Goal: Task Accomplishment & Management: Manage account settings

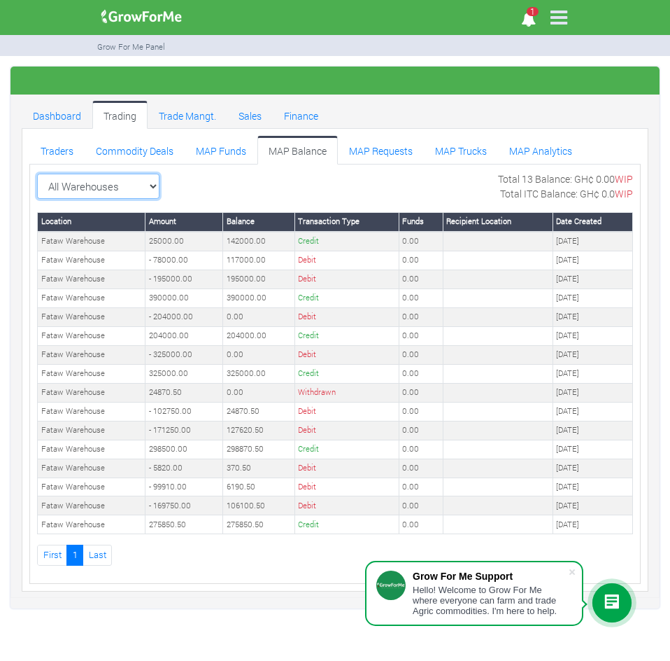
click at [153, 182] on select "All Warehouses TDX Navrongo Walewale Garu (Faranaya) Kintampo Langbensi WamiAgr…" at bounding box center [98, 186] width 122 height 25
select select "?warehouse=7"
click at [37, 174] on select "All Warehouses TDX Navrongo Walewale Garu (Faranaya) Kintampo Langbensi WamiAgr…" at bounding box center [98, 186] width 122 height 25
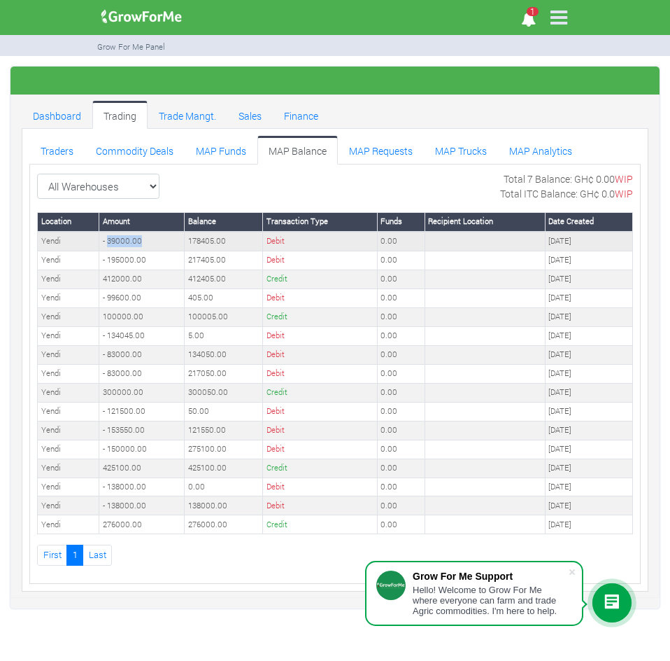
drag, startPoint x: 149, startPoint y: 242, endPoint x: 107, endPoint y: 244, distance: 42.0
click at [107, 244] on td "- 39000.00" at bounding box center [141, 241] width 85 height 19
click at [198, 115] on link "Trade Mangt." at bounding box center [188, 115] width 80 height 28
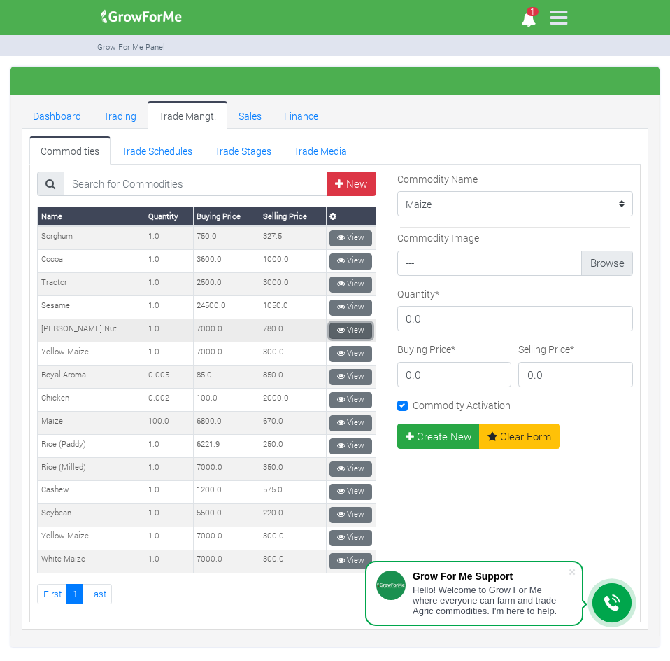
click at [347, 325] on link "View" at bounding box center [351, 331] width 43 height 16
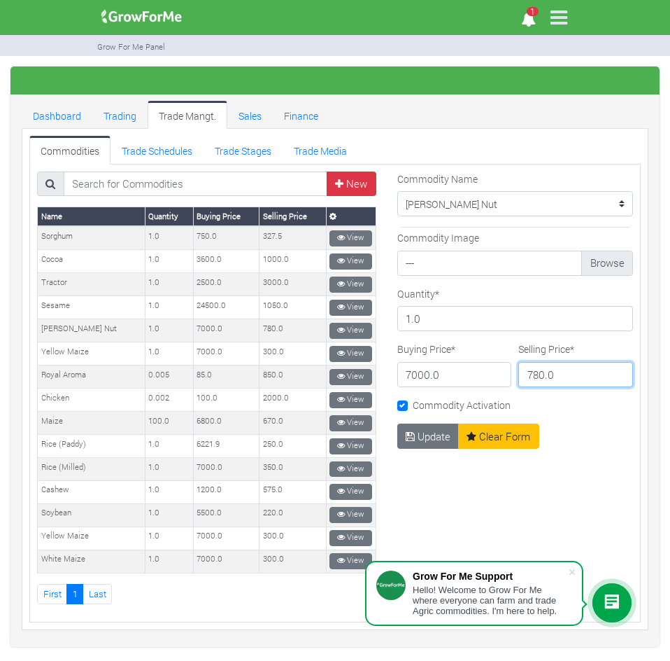
click at [524, 376] on input "780.0" at bounding box center [576, 374] width 115 height 25
type input "800.0"
click at [420, 442] on button "Update" at bounding box center [429, 435] width 62 height 25
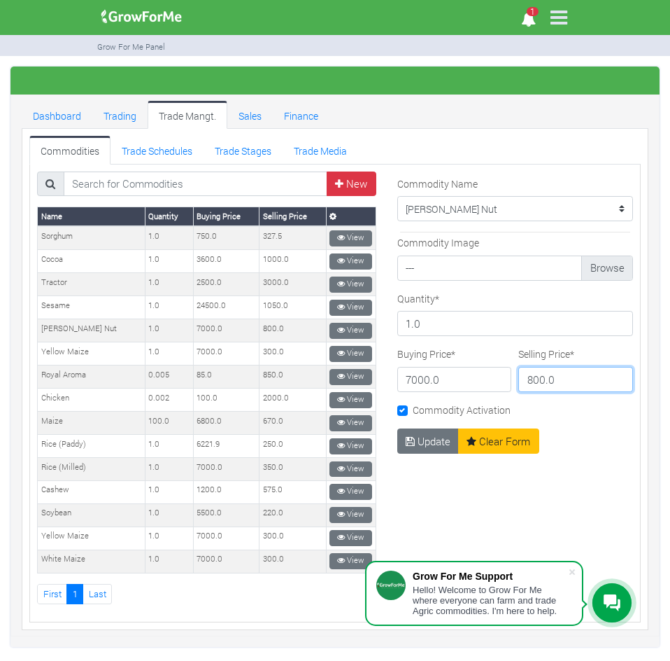
click at [531, 379] on input "800.0" at bounding box center [576, 379] width 115 height 25
click at [536, 377] on input "800.0" at bounding box center [576, 379] width 115 height 25
type input "415.0"
click at [423, 439] on button "Update" at bounding box center [429, 440] width 62 height 25
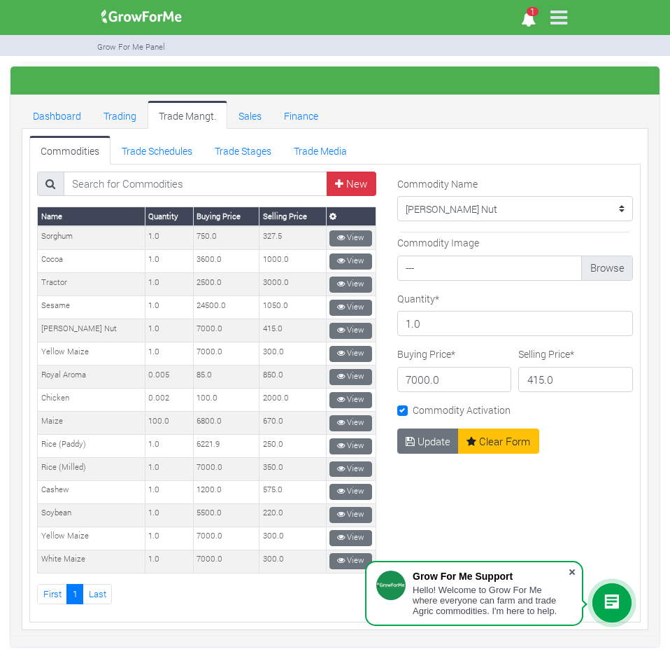
click at [573, 570] on span at bounding box center [573, 572] width 14 height 14
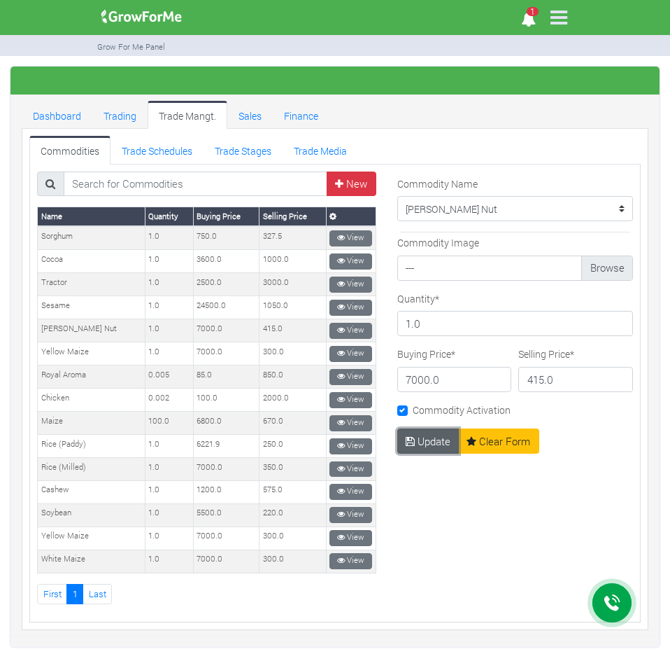
click at [411, 432] on button "Update" at bounding box center [429, 440] width 62 height 25
click at [118, 113] on link "Trading" at bounding box center [119, 115] width 55 height 28
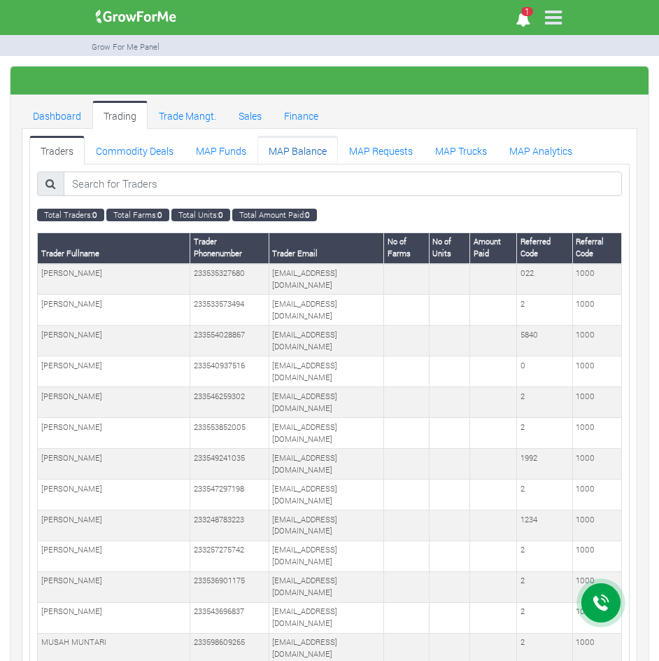
click at [274, 150] on link "MAP Balance" at bounding box center [298, 150] width 80 height 28
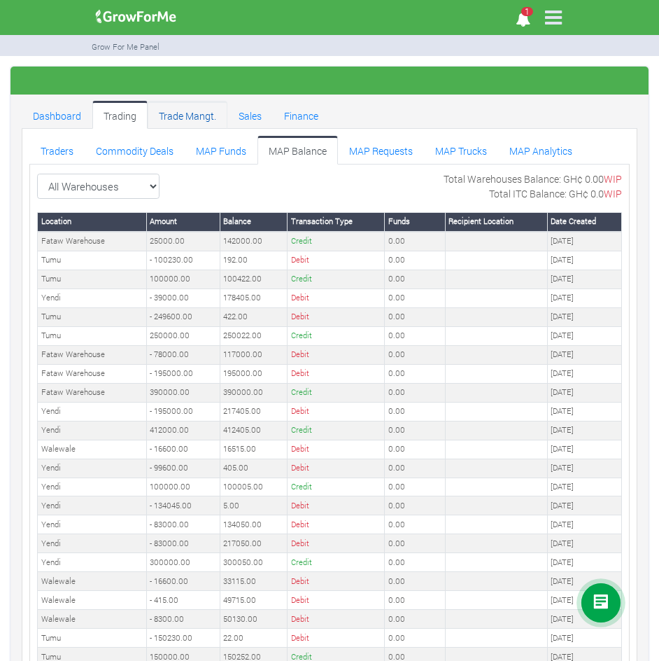
click at [188, 113] on link "Trade Mangt." at bounding box center [188, 115] width 80 height 28
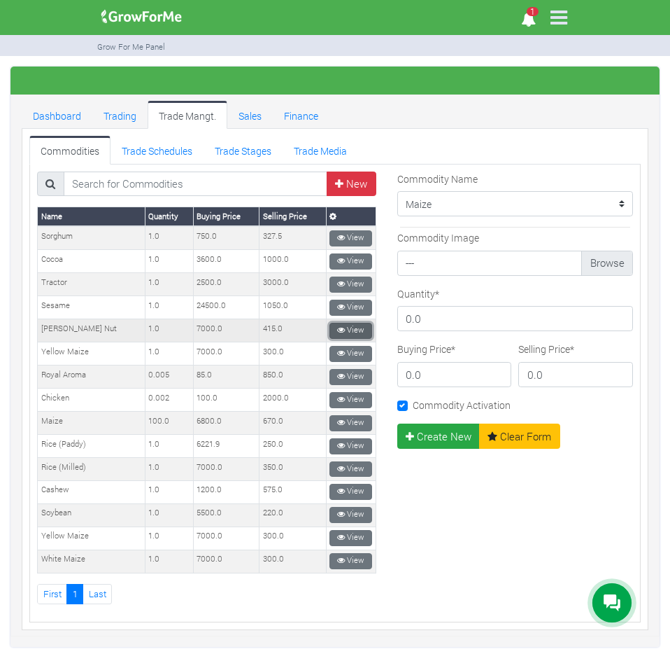
click at [340, 327] on link "View" at bounding box center [351, 331] width 43 height 16
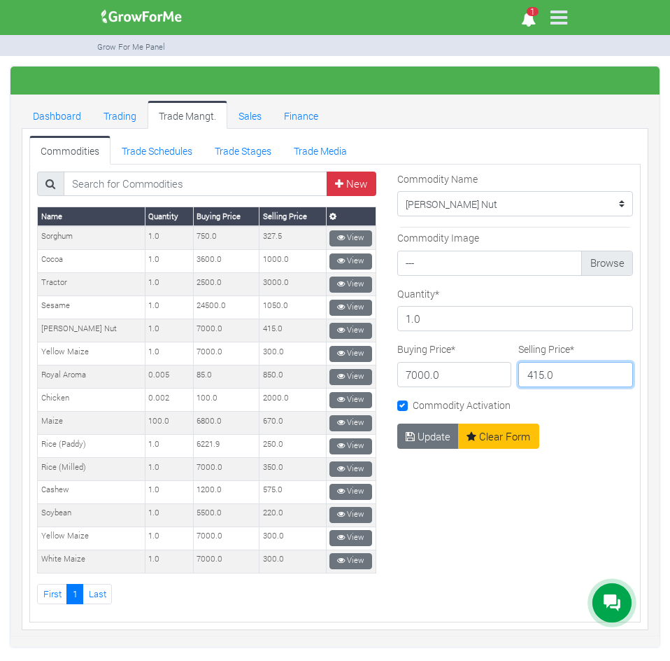
click at [535, 374] on input "415.0" at bounding box center [576, 374] width 115 height 25
type input "800.0"
click at [415, 433] on button "Update" at bounding box center [429, 435] width 62 height 25
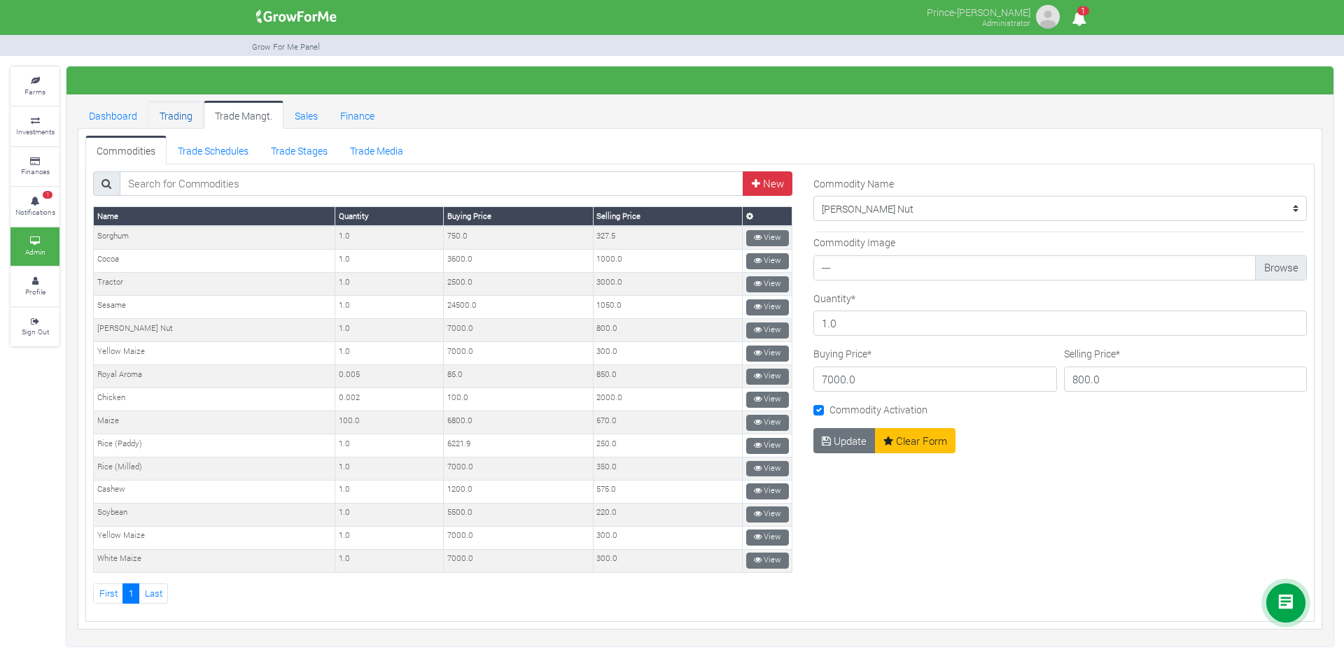
click at [175, 116] on link "Trading" at bounding box center [175, 115] width 55 height 28
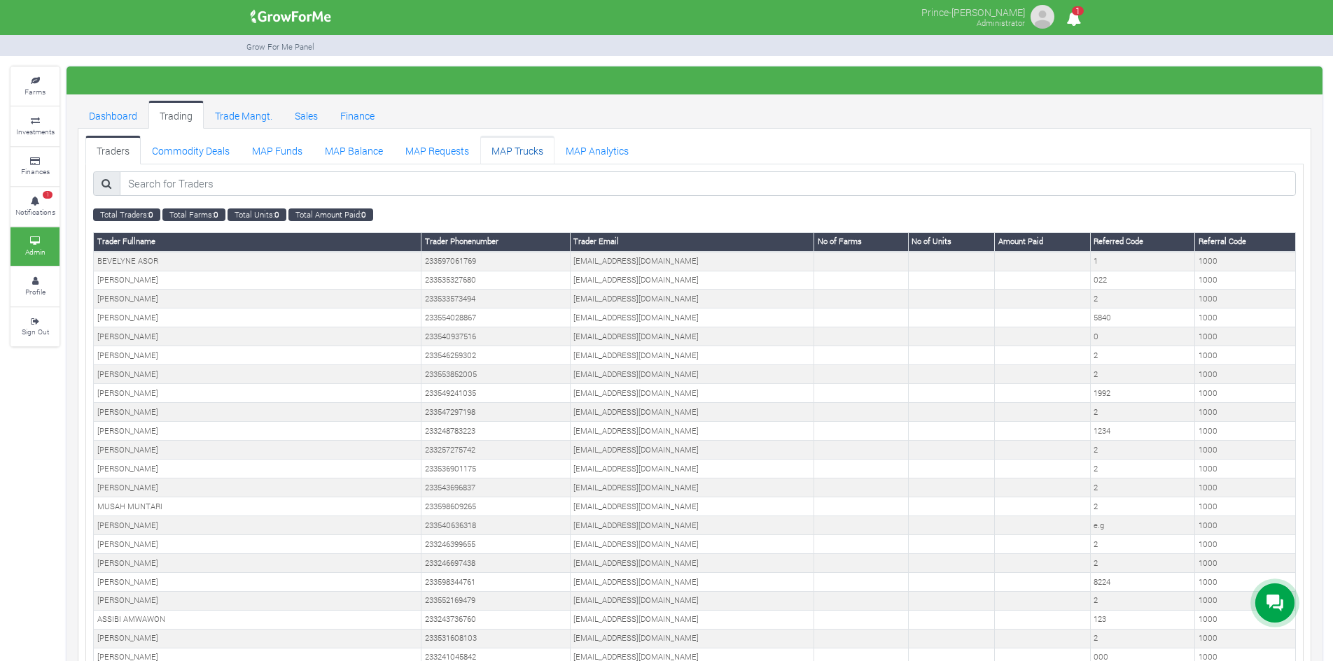
click at [512, 157] on link "MAP Trucks" at bounding box center [517, 150] width 74 height 28
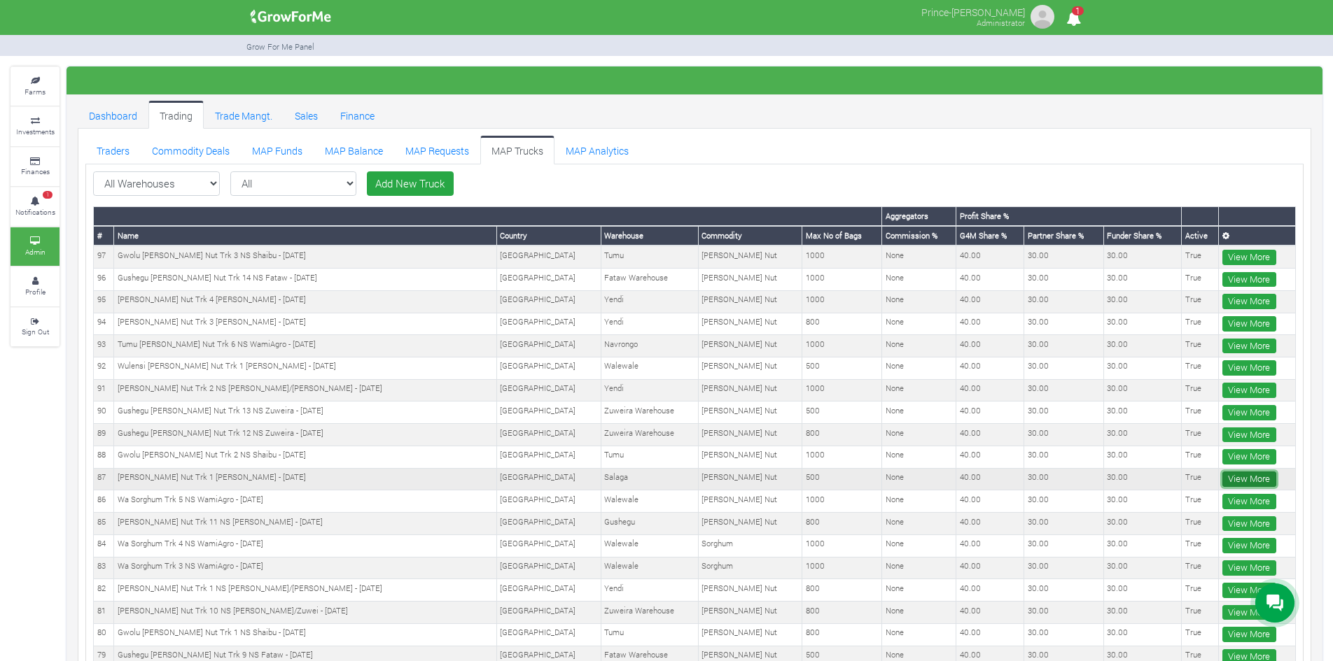
click at [1246, 477] on link "View More" at bounding box center [1249, 479] width 54 height 15
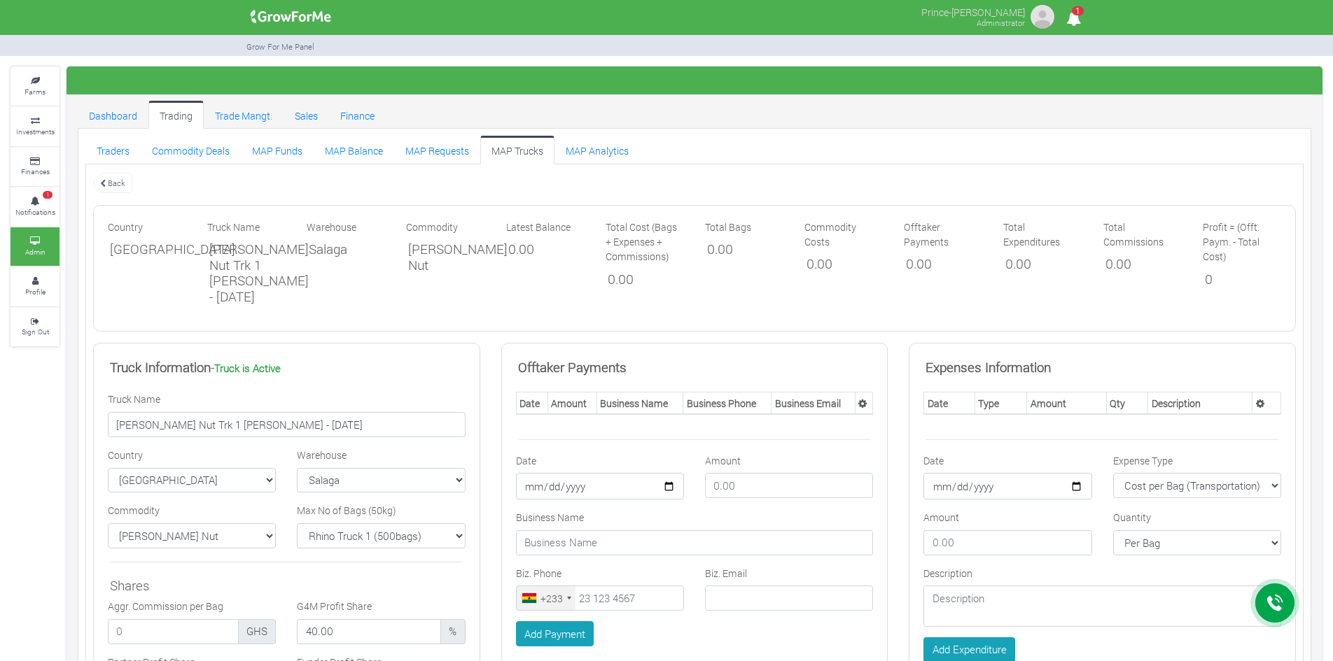
click at [512, 149] on link "MAP Trucks" at bounding box center [517, 150] width 74 height 28
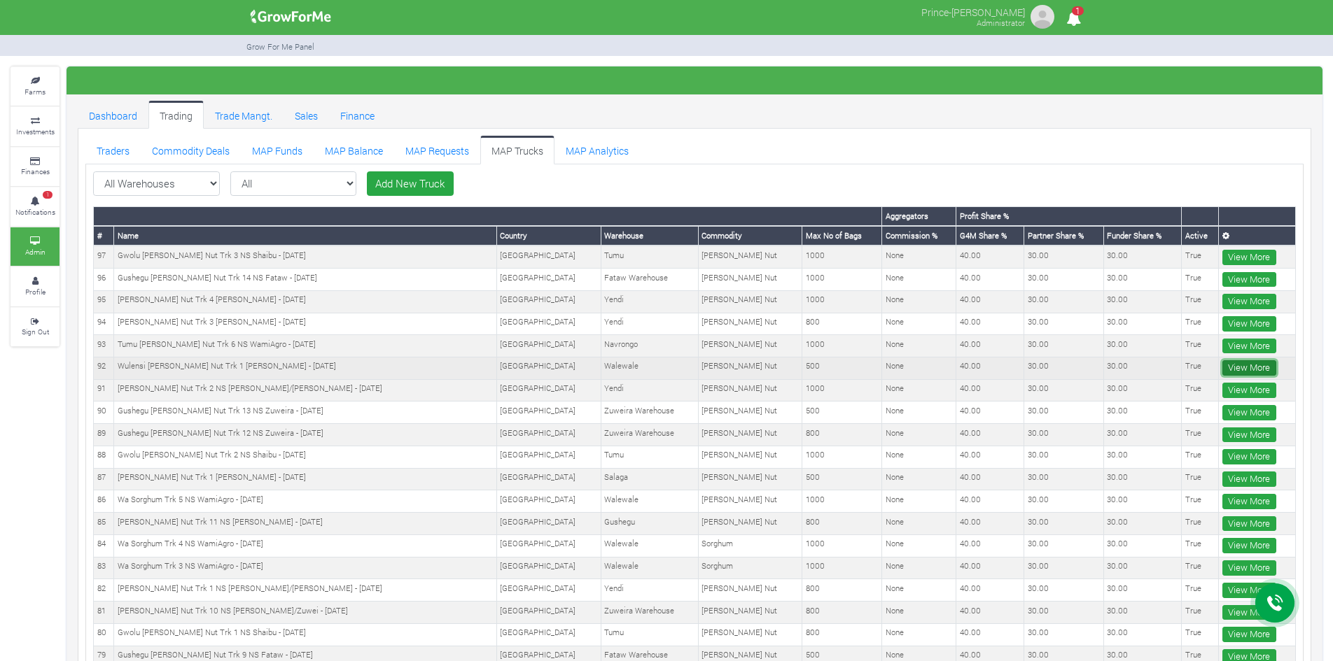
click at [1232, 370] on link "View More" at bounding box center [1249, 367] width 54 height 15
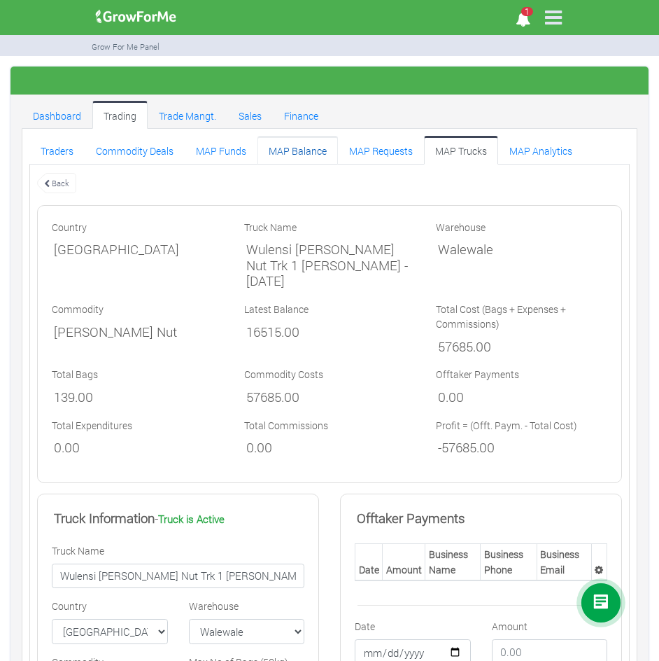
click at [276, 151] on link "MAP Balance" at bounding box center [298, 150] width 80 height 28
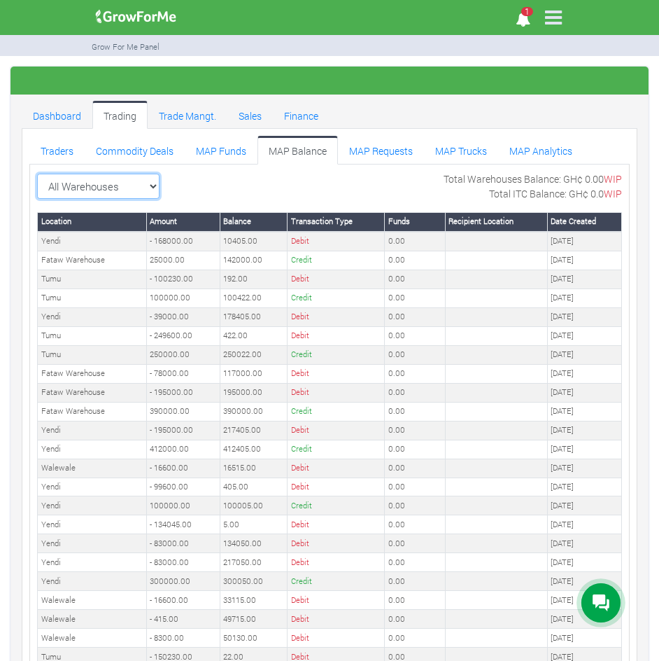
click at [145, 182] on select "All Warehouses TDX Navrongo Walewale Garu (Faranaya) Kintampo Langbensi WamiAgr…" at bounding box center [98, 186] width 122 height 25
select select "?warehouse=17"
click at [37, 174] on select "All Warehouses TDX Navrongo Walewale Garu (Faranaya) Kintampo Langbensi WamiAgr…" at bounding box center [98, 186] width 122 height 25
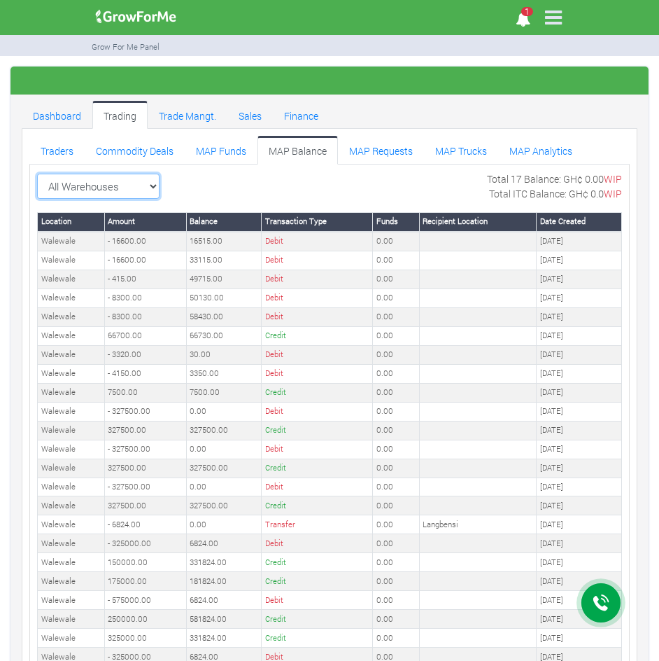
click at [150, 190] on select "All Warehouses TDX Navrongo Walewale Garu (Faranaya) Kintampo Langbensi WamiAgr…" at bounding box center [98, 186] width 122 height 25
select select "?warehouse=7"
click at [37, 174] on select "All Warehouses TDX Navrongo Walewale Garu (Faranaya) Kintampo Langbensi WamiAgr…" at bounding box center [98, 186] width 122 height 25
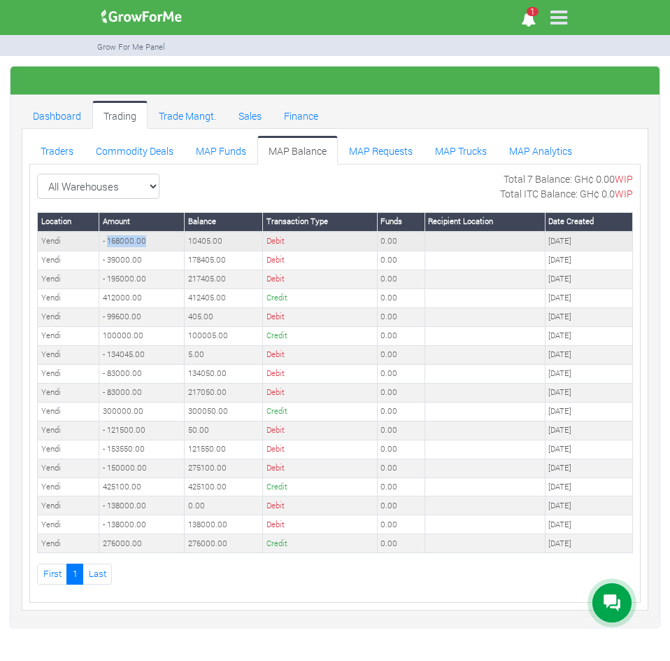
drag, startPoint x: 148, startPoint y: 241, endPoint x: 108, endPoint y: 241, distance: 40.6
click at [108, 241] on td "- 168000.00" at bounding box center [141, 241] width 85 height 19
click at [190, 118] on link "Trade Mangt." at bounding box center [188, 115] width 80 height 28
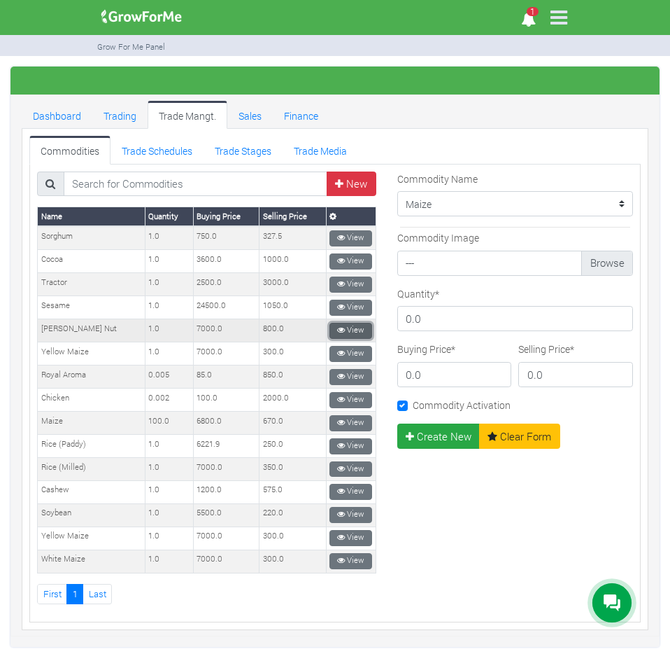
click at [341, 328] on link "View" at bounding box center [351, 331] width 43 height 16
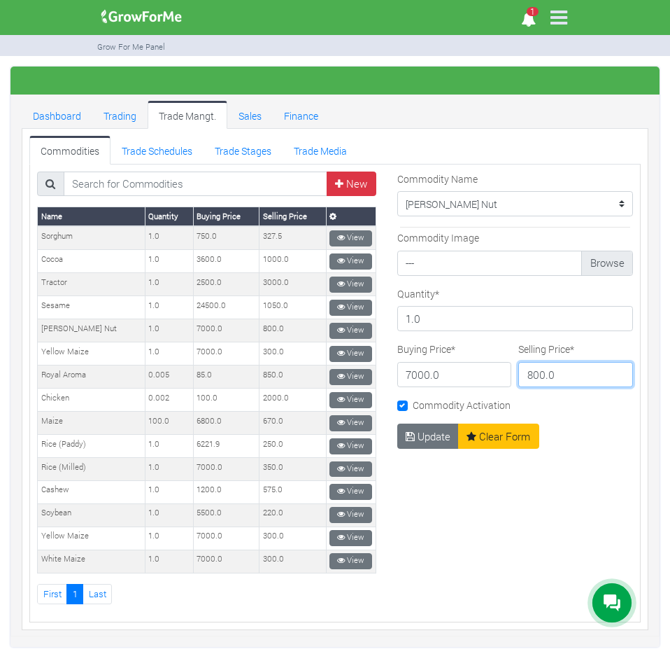
click at [554, 381] on input "800.0" at bounding box center [576, 374] width 115 height 25
type input "8"
type input "450"
click at [430, 442] on button "Update" at bounding box center [429, 435] width 62 height 25
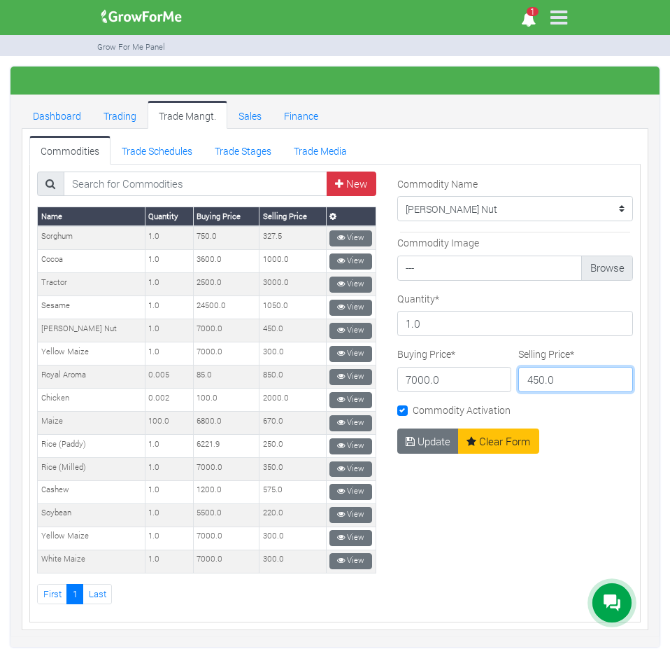
click at [524, 380] on input "450.0" at bounding box center [576, 379] width 115 height 25
type input "750.0"
click at [429, 442] on button "Update" at bounding box center [429, 440] width 62 height 25
click at [127, 116] on link "Trading" at bounding box center [119, 115] width 55 height 28
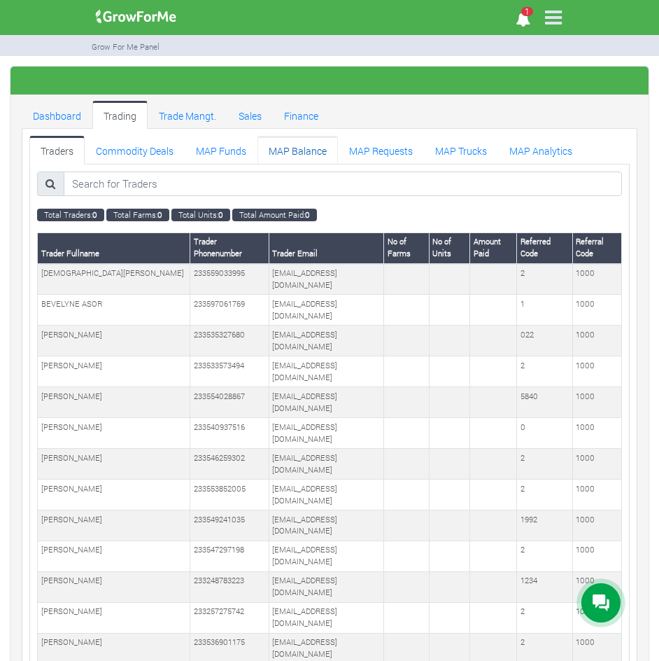
click at [282, 143] on link "MAP Balance" at bounding box center [298, 150] width 80 height 28
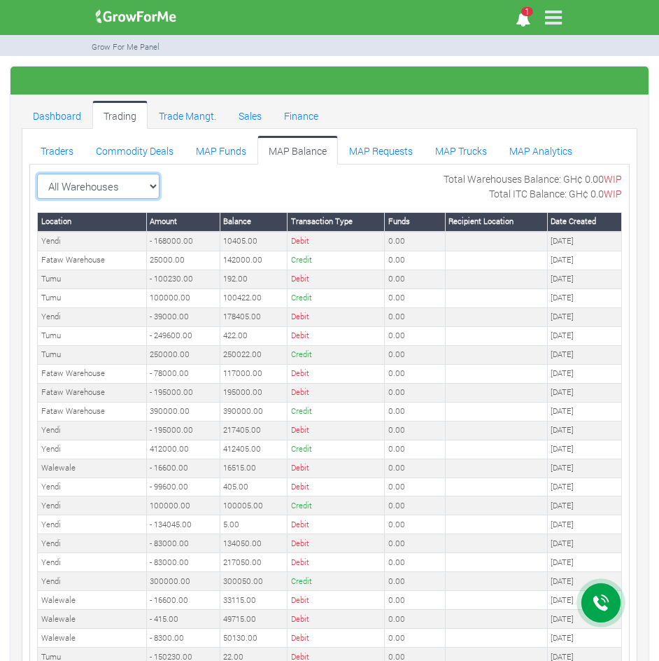
click at [146, 190] on select "All Warehouses TDX Navrongo [GEOGRAPHIC_DATA] Garu ([GEOGRAPHIC_DATA]) [GEOGRAP…" at bounding box center [98, 186] width 122 height 25
click at [225, 314] on td "178405.00" at bounding box center [253, 316] width 67 height 19
drag, startPoint x: 179, startPoint y: 281, endPoint x: 155, endPoint y: 280, distance: 23.8
click at [155, 280] on td "- 100230.00" at bounding box center [182, 278] width 73 height 19
